Goal: Task Accomplishment & Management: Use online tool/utility

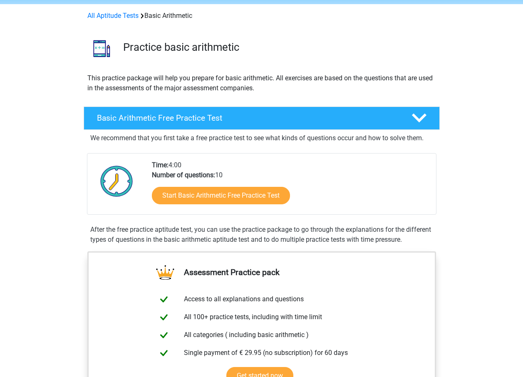
scroll to position [83, 0]
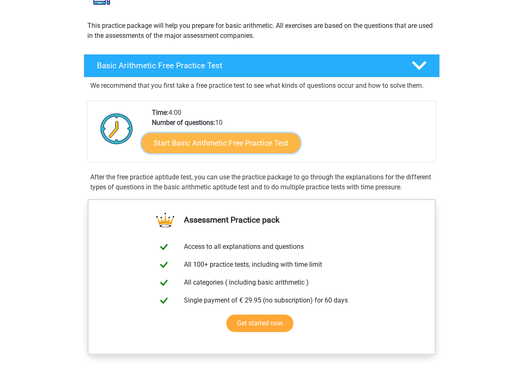
click at [205, 142] on link "Start Basic Arithmetic Free Practice Test" at bounding box center [221, 143] width 159 height 20
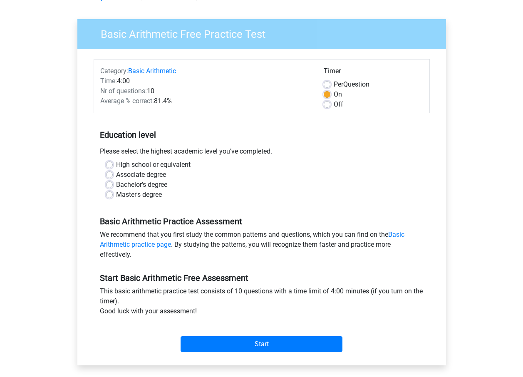
scroll to position [42, 0]
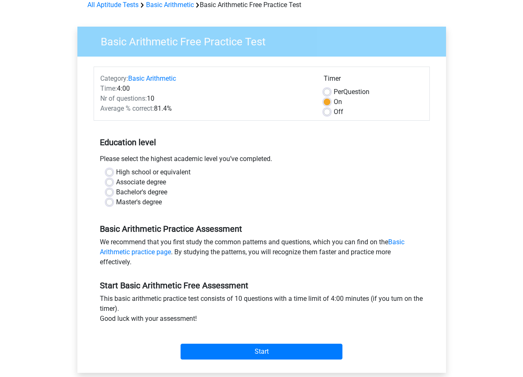
click at [109, 169] on div "High school or equivalent" at bounding box center [261, 172] width 311 height 10
click at [116, 171] on label "High school or equivalent" at bounding box center [153, 172] width 75 height 10
click at [109, 171] on input "High school or equivalent" at bounding box center [109, 171] width 7 height 8
radio input "true"
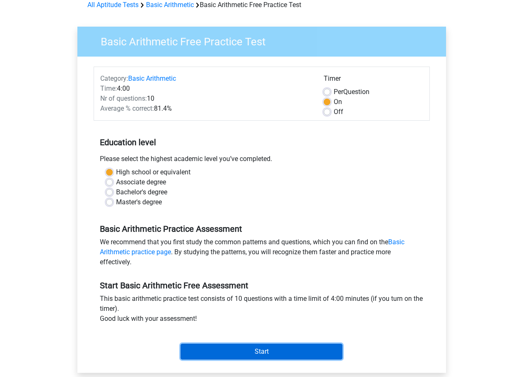
click at [307, 351] on input "Start" at bounding box center [262, 352] width 162 height 16
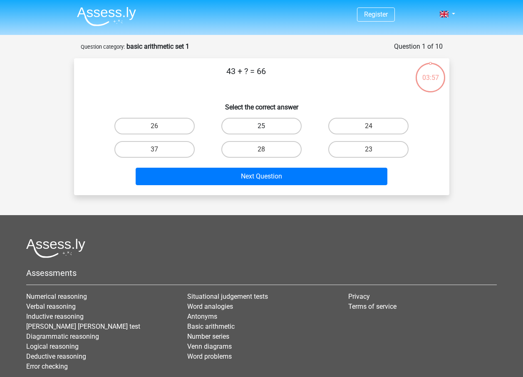
click at [258, 122] on label "25" at bounding box center [261, 126] width 80 height 17
click at [261, 126] on input "25" at bounding box center [263, 128] width 5 height 5
radio input "true"
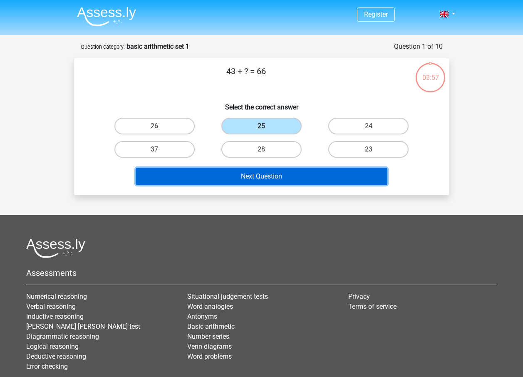
click at [274, 175] on button "Next Question" at bounding box center [262, 176] width 252 height 17
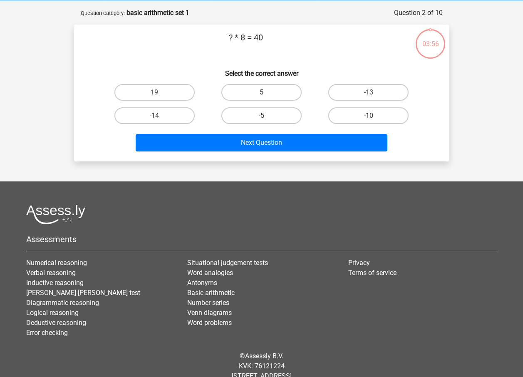
scroll to position [42, 0]
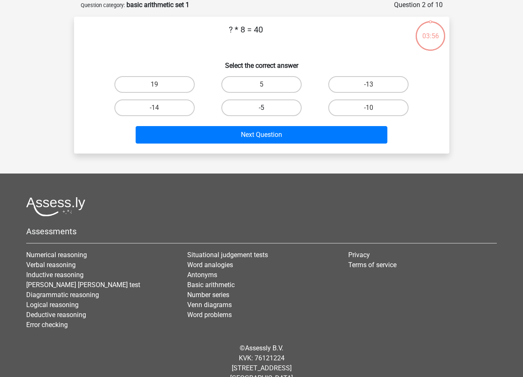
click at [259, 109] on label "-5" at bounding box center [261, 107] width 80 height 17
click at [261, 109] on input "-5" at bounding box center [263, 110] width 5 height 5
radio input "true"
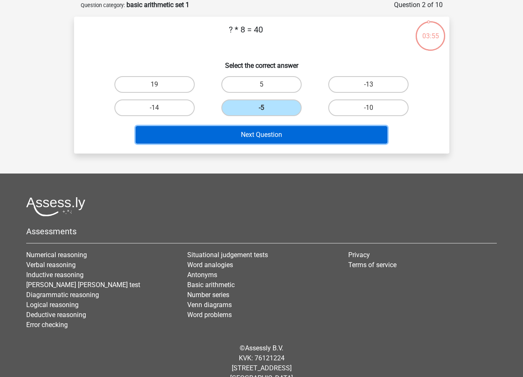
click at [260, 131] on button "Next Question" at bounding box center [262, 134] width 252 height 17
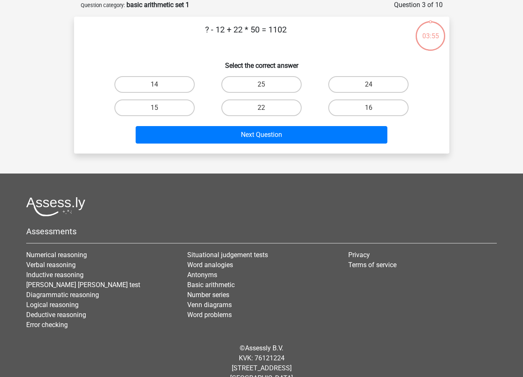
click at [265, 95] on div "25" at bounding box center [261, 84] width 107 height 23
click at [260, 79] on label "25" at bounding box center [261, 84] width 80 height 17
click at [261, 84] on input "25" at bounding box center [263, 86] width 5 height 5
radio input "true"
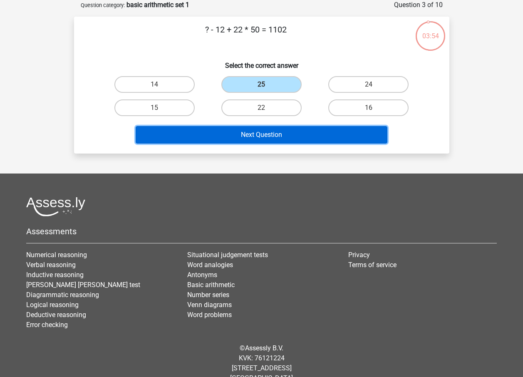
click at [264, 133] on button "Next Question" at bounding box center [262, 134] width 252 height 17
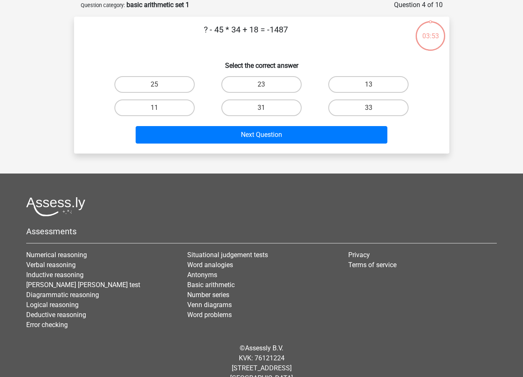
click at [262, 103] on label "31" at bounding box center [261, 107] width 80 height 17
click at [262, 108] on input "31" at bounding box center [263, 110] width 5 height 5
radio input "true"
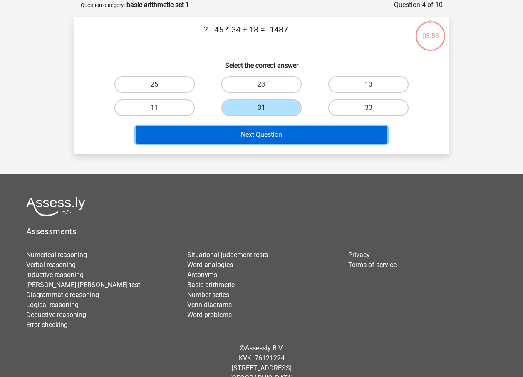
click at [266, 132] on button "Next Question" at bounding box center [262, 134] width 252 height 17
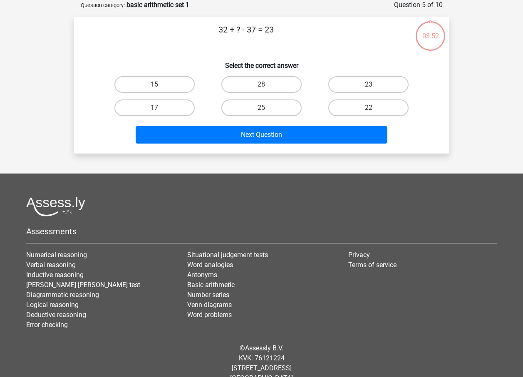
click at [336, 84] on label "23" at bounding box center [368, 84] width 80 height 17
click at [369, 84] on input "23" at bounding box center [371, 86] width 5 height 5
radio input "true"
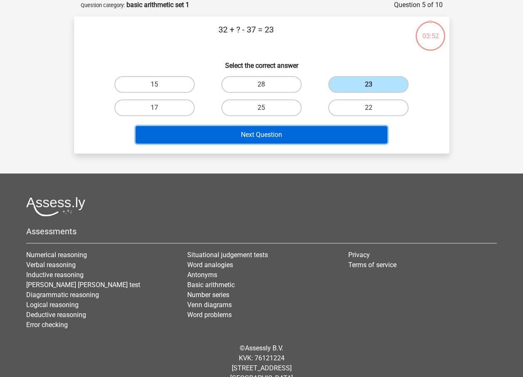
click at [338, 135] on button "Next Question" at bounding box center [262, 134] width 252 height 17
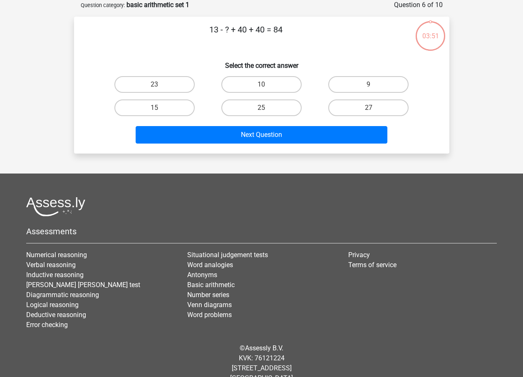
click at [359, 107] on label "27" at bounding box center [368, 107] width 80 height 17
click at [369, 108] on input "27" at bounding box center [371, 110] width 5 height 5
radio input "true"
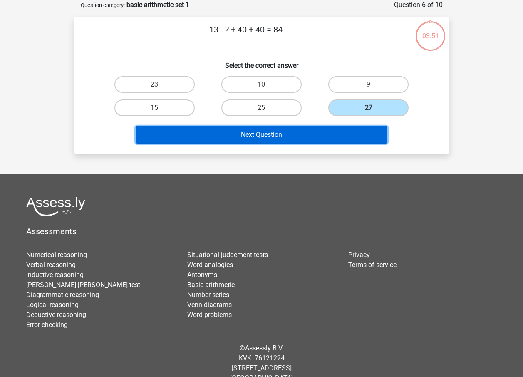
click at [328, 136] on button "Next Question" at bounding box center [262, 134] width 252 height 17
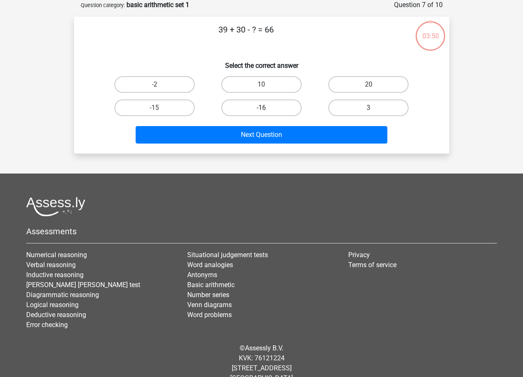
click at [249, 107] on label "-16" at bounding box center [261, 107] width 80 height 17
click at [261, 108] on input "-16" at bounding box center [263, 110] width 5 height 5
radio input "true"
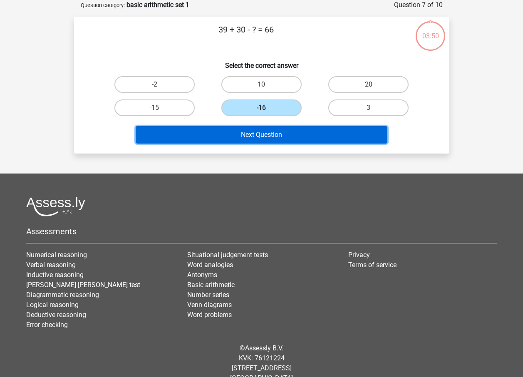
click at [258, 133] on button "Next Question" at bounding box center [262, 134] width 252 height 17
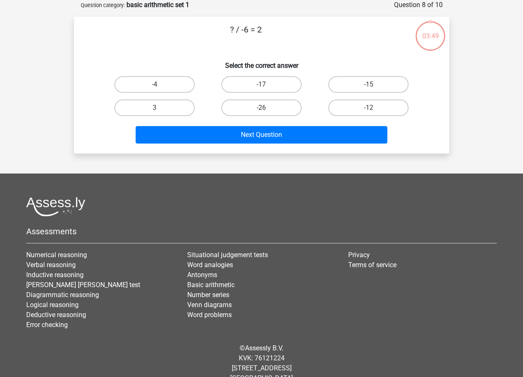
click at [262, 84] on input "-17" at bounding box center [263, 86] width 5 height 5
radio input "true"
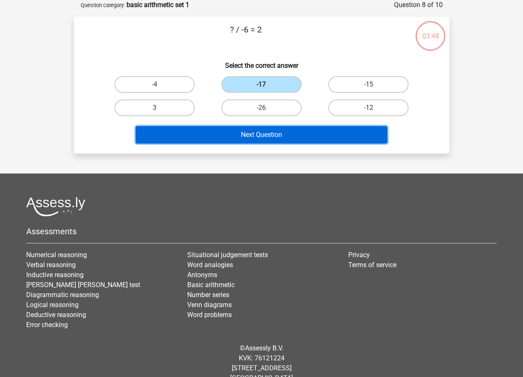
click at [264, 128] on button "Next Question" at bounding box center [262, 134] width 252 height 17
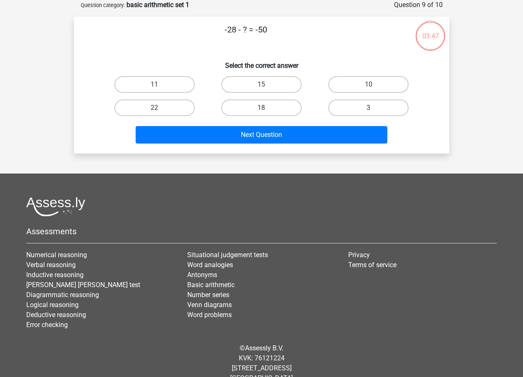
click at [262, 104] on label "18" at bounding box center [261, 107] width 80 height 17
click at [262, 108] on input "18" at bounding box center [263, 110] width 5 height 5
radio input "true"
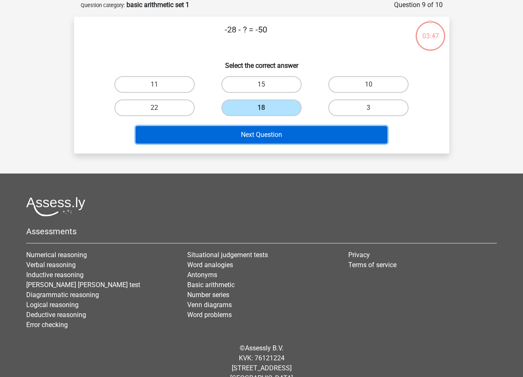
click at [264, 133] on button "Next Question" at bounding box center [262, 134] width 252 height 17
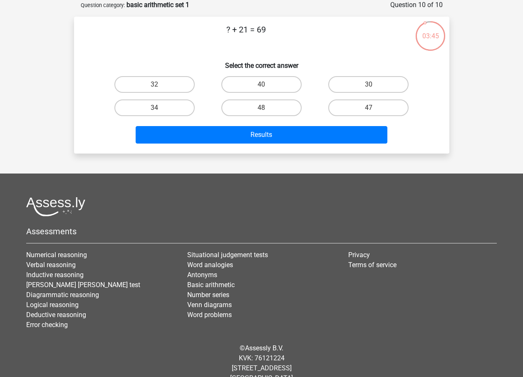
click at [263, 110] on input "48" at bounding box center [263, 110] width 5 height 5
radio input "true"
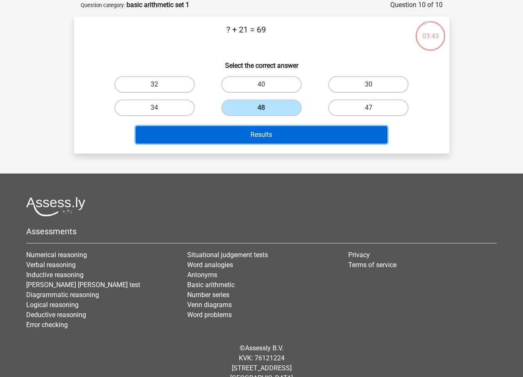
click at [268, 134] on button "Results" at bounding box center [262, 134] width 252 height 17
